Goal: Information Seeking & Learning: Learn about a topic

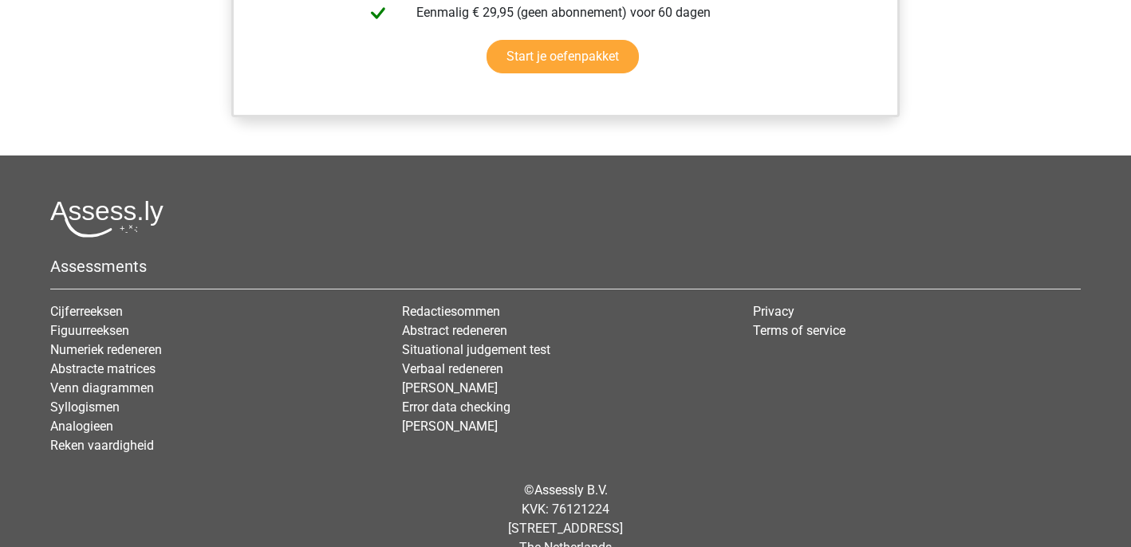
scroll to position [1534, 0]
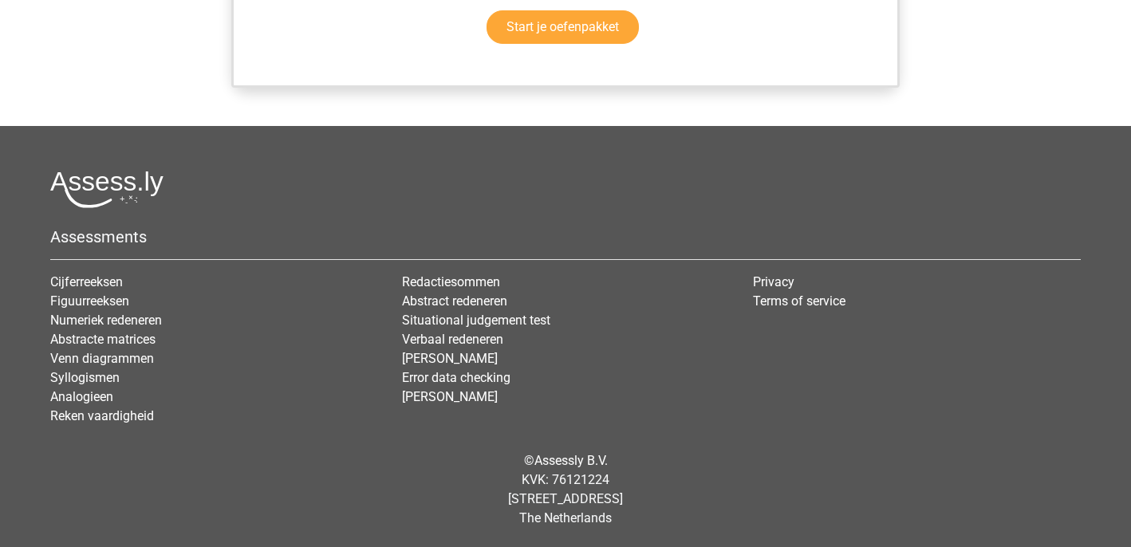
click at [127, 490] on div "© Assessly B.V. KVK: 76121224 Damrak 375, 1012 ZJ Amsterdam The Netherlands" at bounding box center [565, 490] width 1054 height 102
click at [309, 497] on div "© Assessly B.V. KVK: 76121224 Damrak 375, 1012 ZJ Amsterdam The Netherlands" at bounding box center [565, 490] width 1054 height 102
click at [85, 397] on link "Analogieen" at bounding box center [81, 396] width 63 height 15
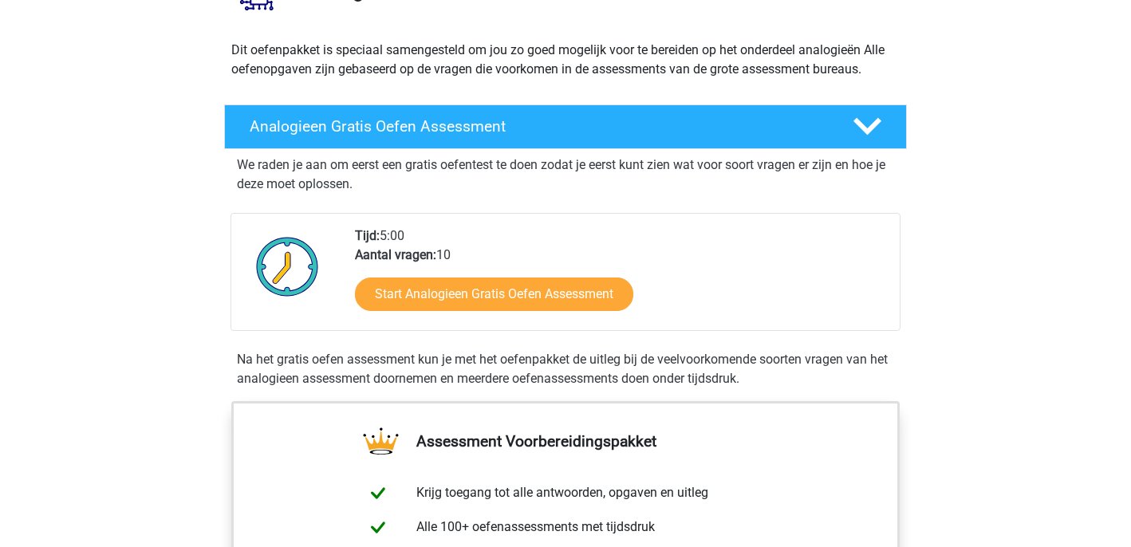
scroll to position [160, 0]
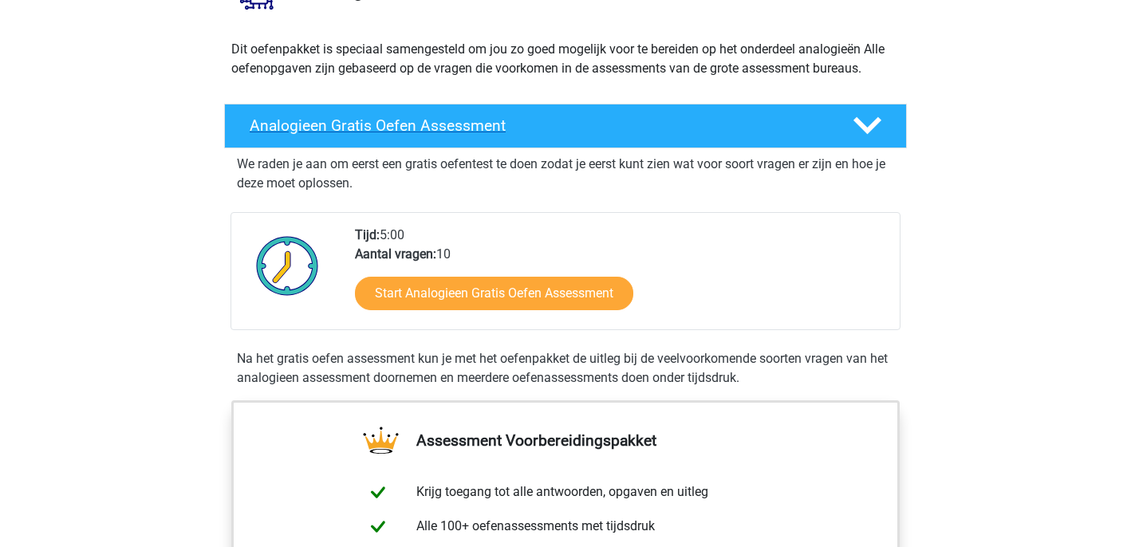
click at [577, 124] on h4 "Analogieen Gratis Oefen Assessment" at bounding box center [538, 125] width 577 height 18
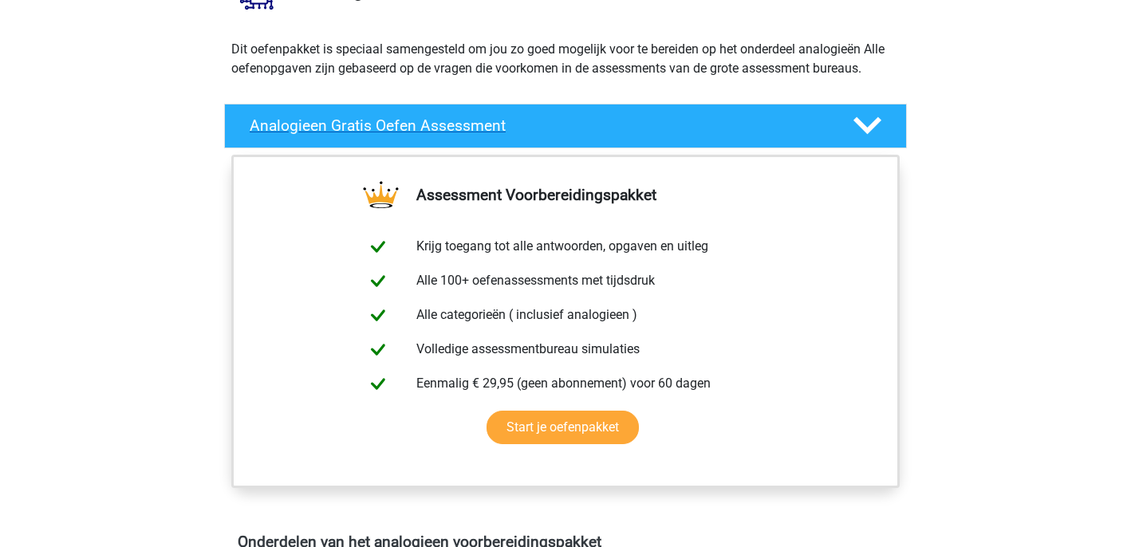
click at [577, 123] on h4 "Analogieen Gratis Oefen Assessment" at bounding box center [538, 125] width 577 height 18
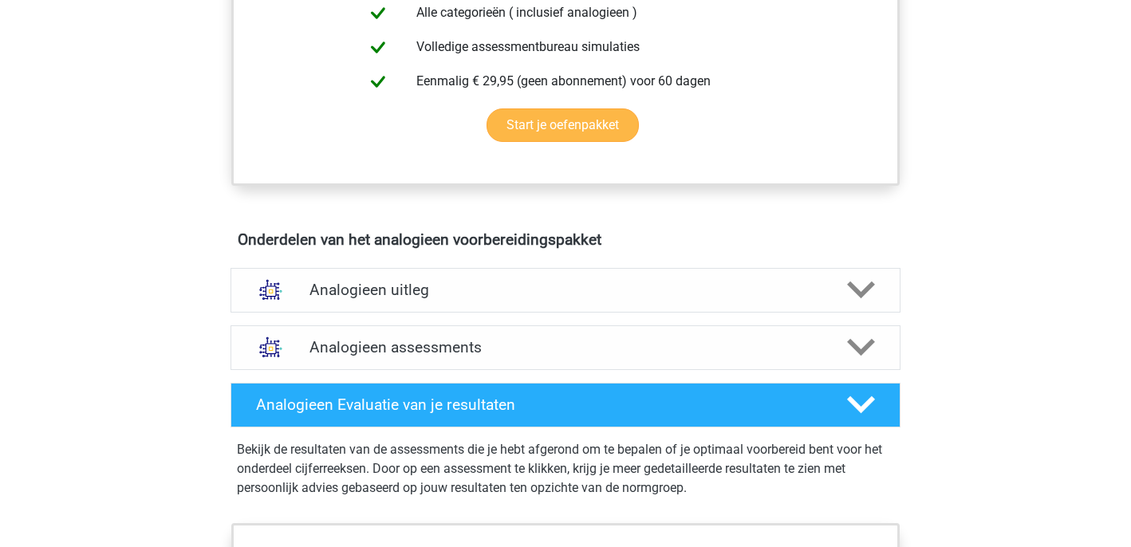
scroll to position [798, 0]
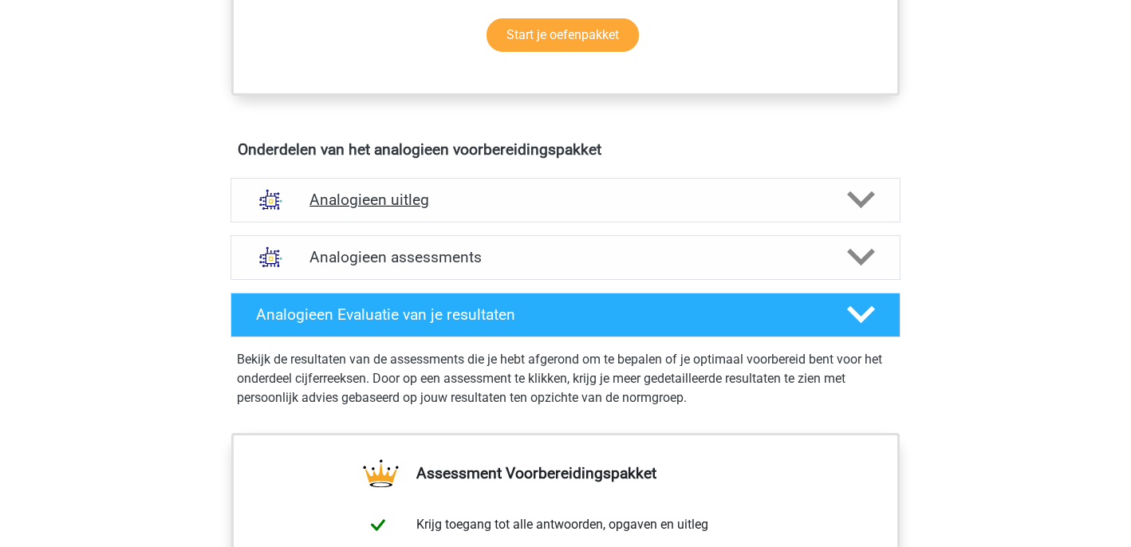
click at [477, 197] on h4 "Analogieen uitleg" at bounding box center [565, 200] width 512 height 18
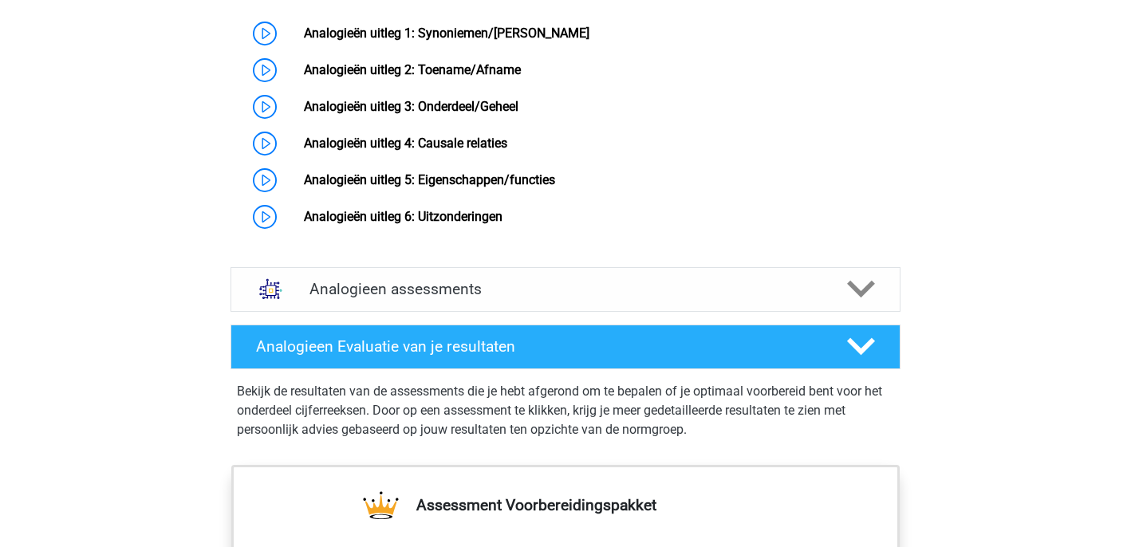
scroll to position [1276, 0]
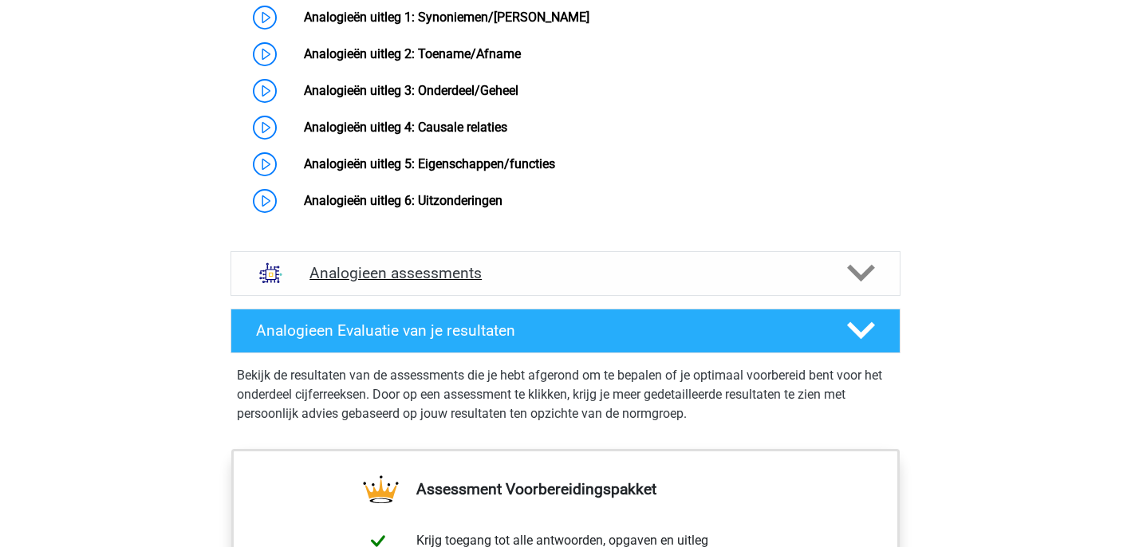
click at [571, 282] on h4 "Analogieen assessments" at bounding box center [565, 273] width 512 height 18
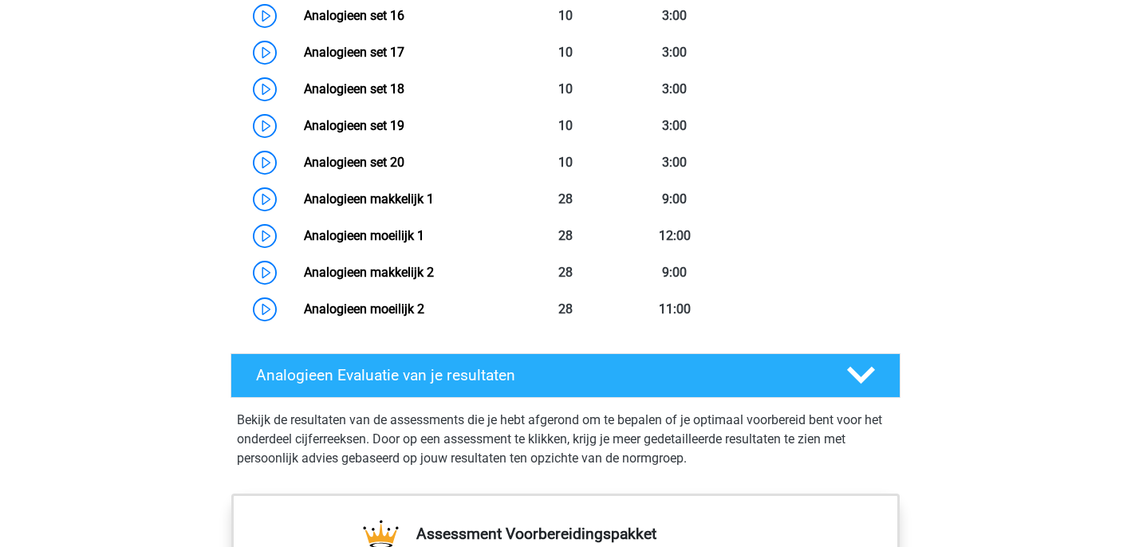
scroll to position [2233, 0]
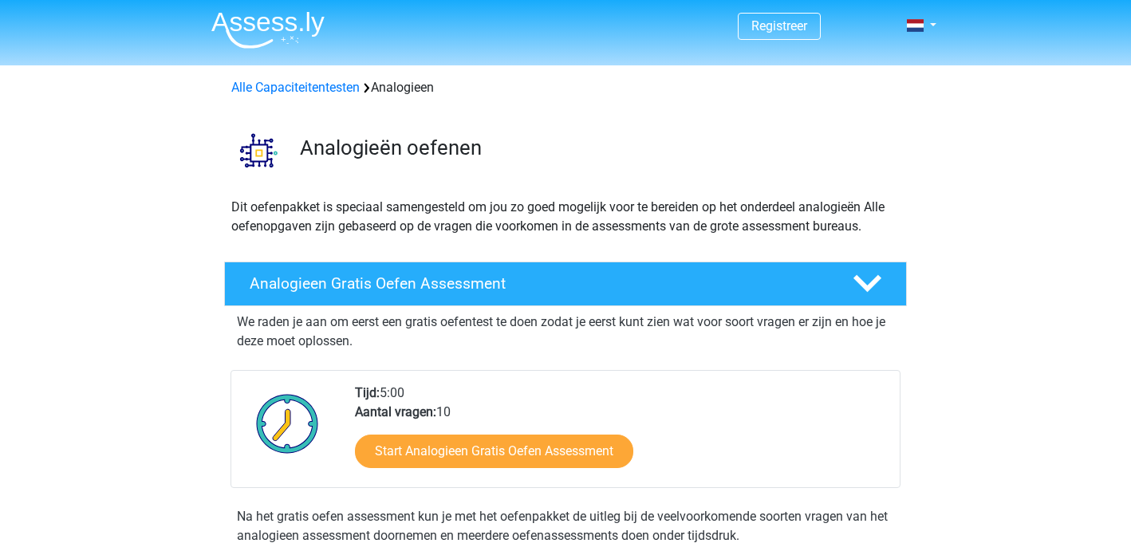
scroll to position [0, 0]
